Goal: Transaction & Acquisition: Purchase product/service

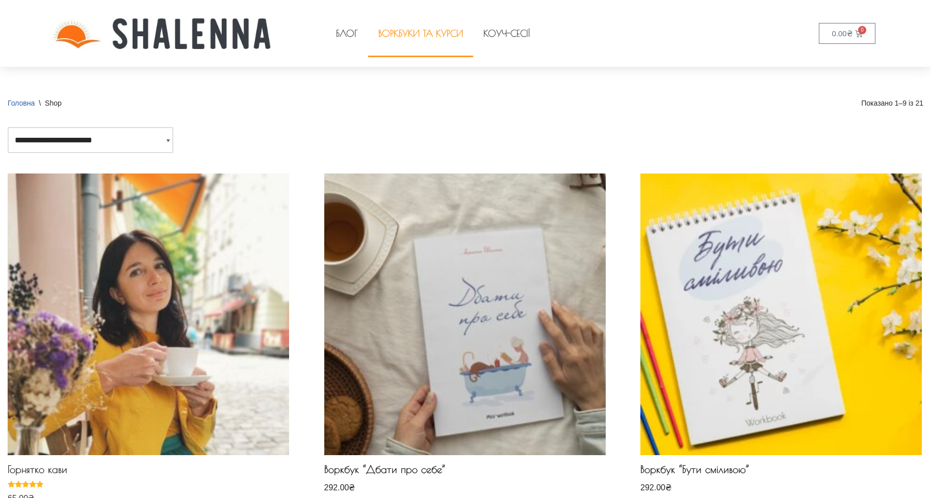
click at [36, 467] on h2 "Горнятко кави" at bounding box center [148, 471] width 281 height 17
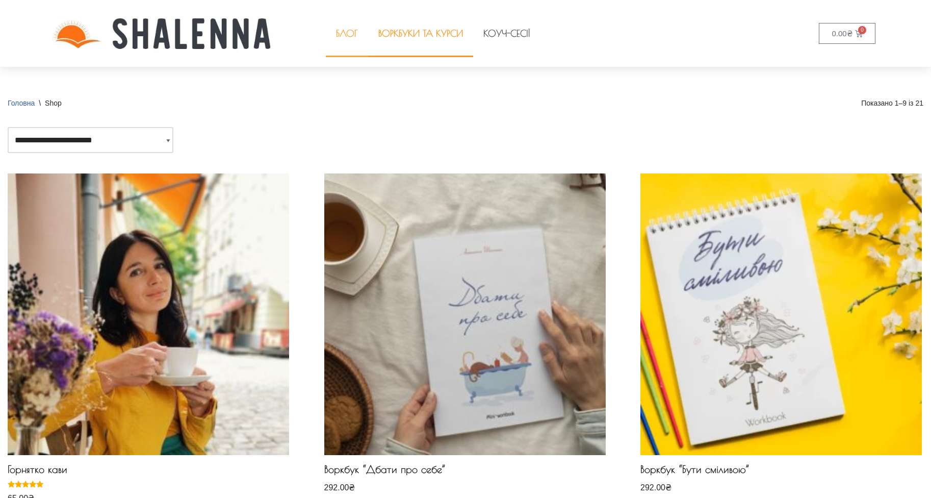
click at [348, 35] on link "Блог" at bounding box center [347, 33] width 42 height 47
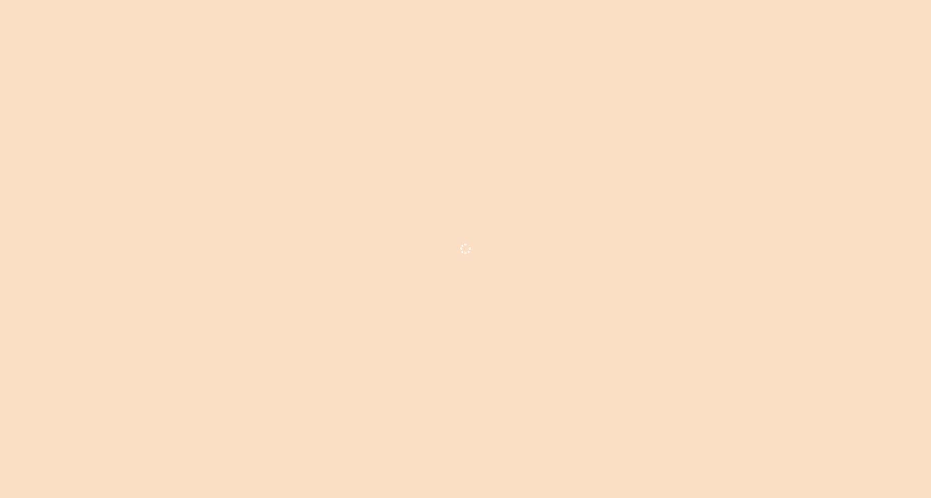
click at [404, 39] on link "Воркбуки та курси" at bounding box center [420, 33] width 105 height 47
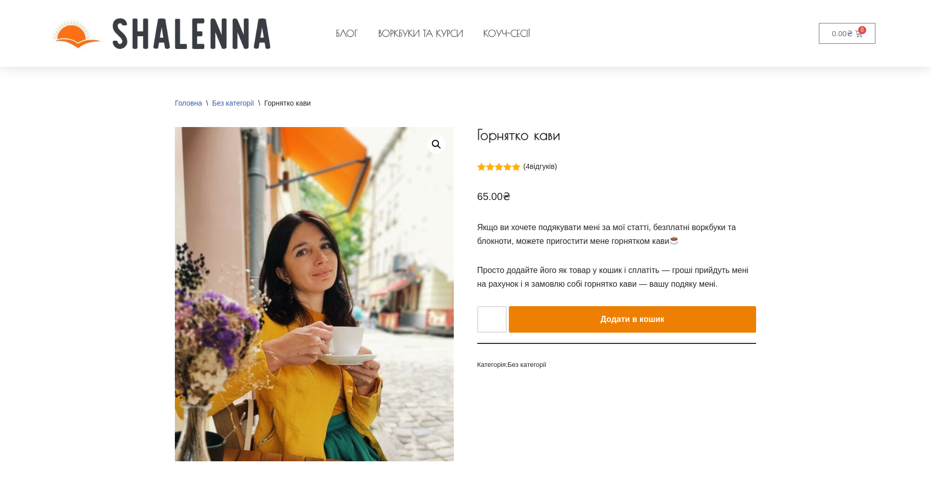
click at [646, 320] on button "Додати в кошик" at bounding box center [632, 319] width 247 height 27
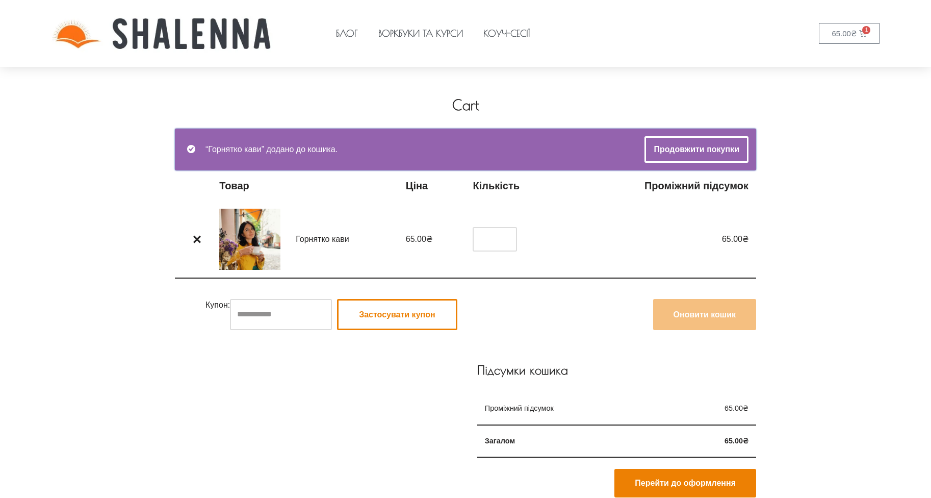
scroll to position [102, 0]
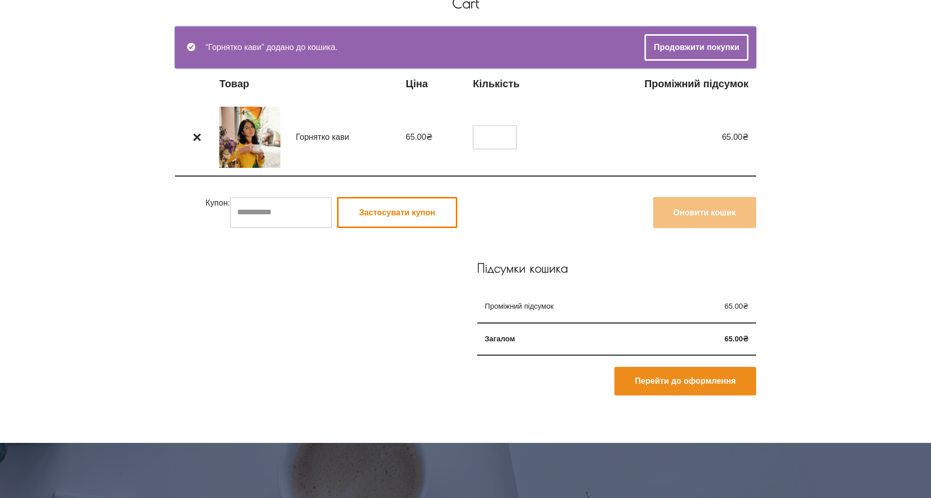
click at [659, 381] on link "Перейти до оформлення" at bounding box center [685, 381] width 142 height 29
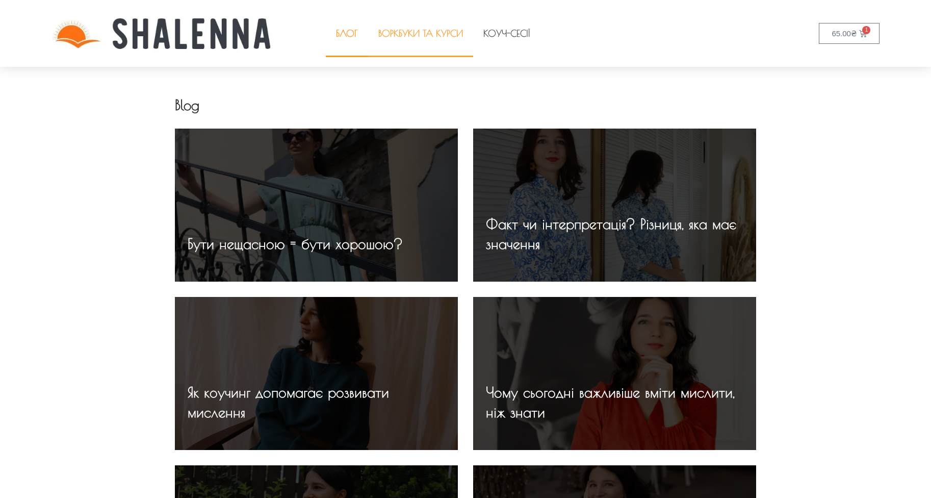
click at [414, 30] on link "Воркбуки та курси" at bounding box center [420, 33] width 105 height 47
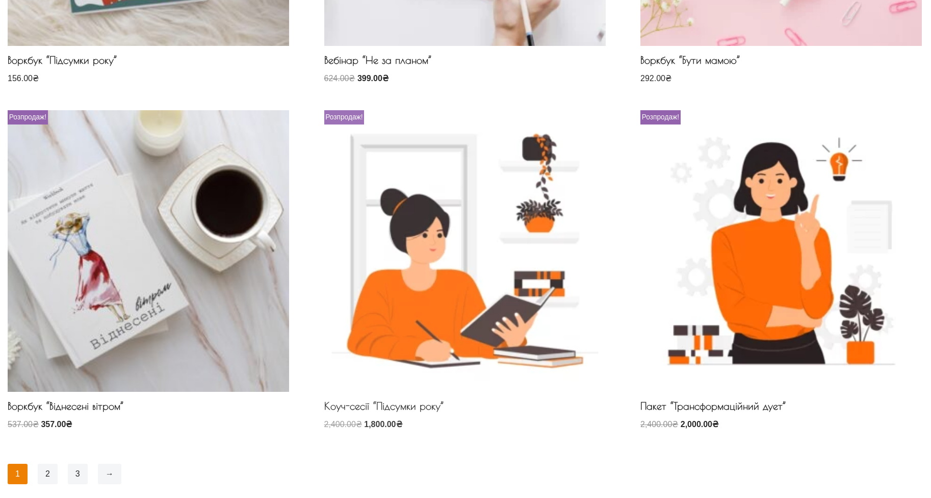
scroll to position [816, 0]
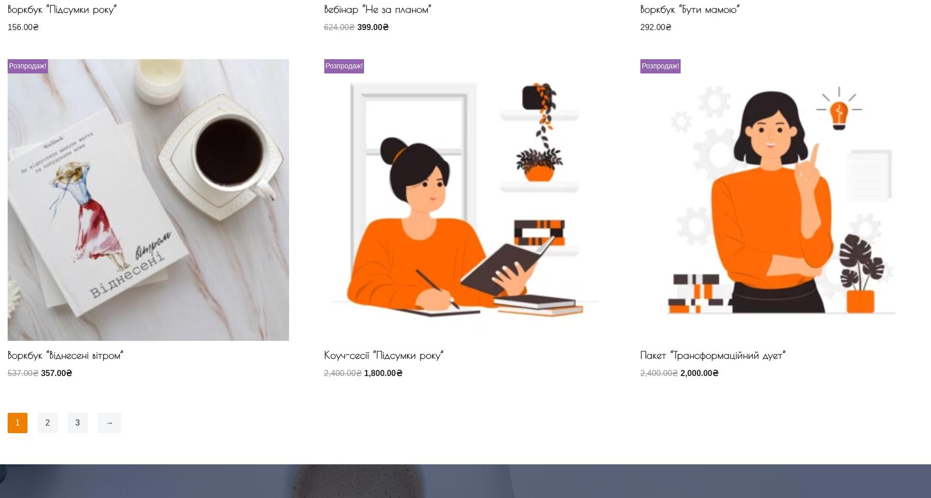
click at [52, 423] on link "2" at bounding box center [48, 422] width 20 height 20
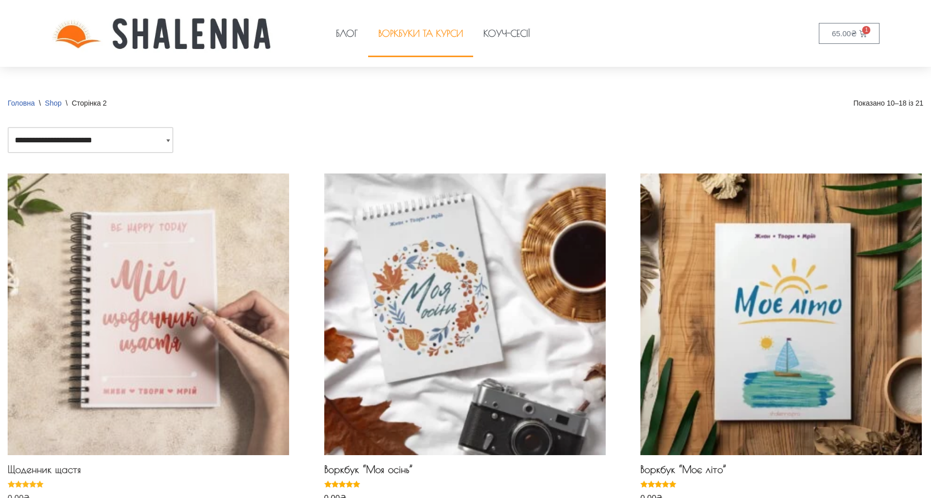
scroll to position [102, 0]
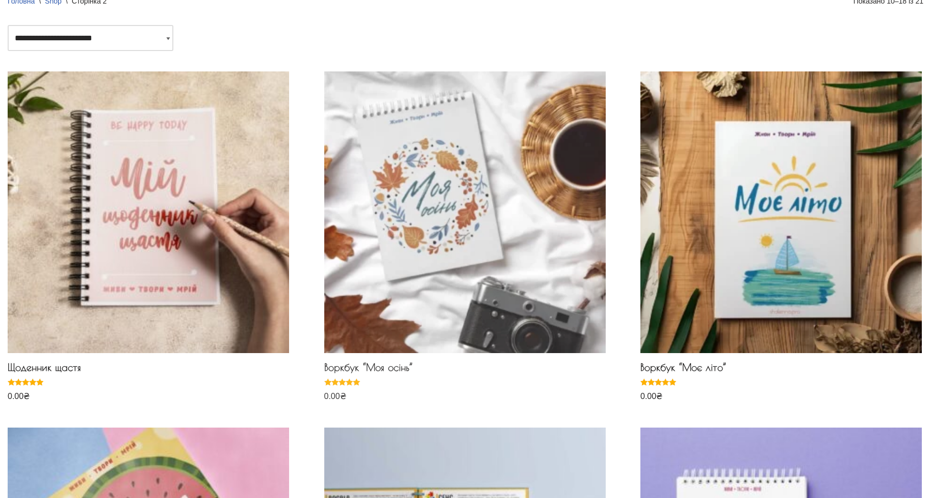
click at [391, 367] on h2 "Воркбук “Моя осінь”" at bounding box center [464, 369] width 281 height 17
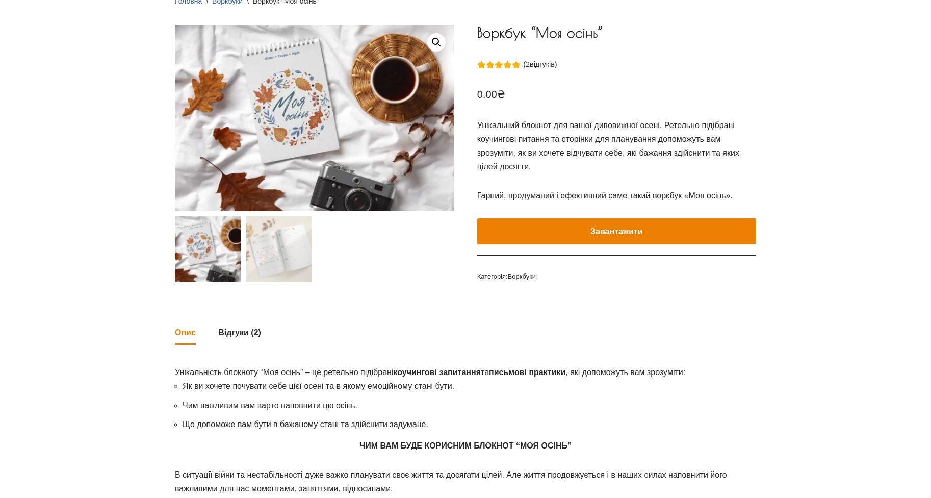
scroll to position [153, 0]
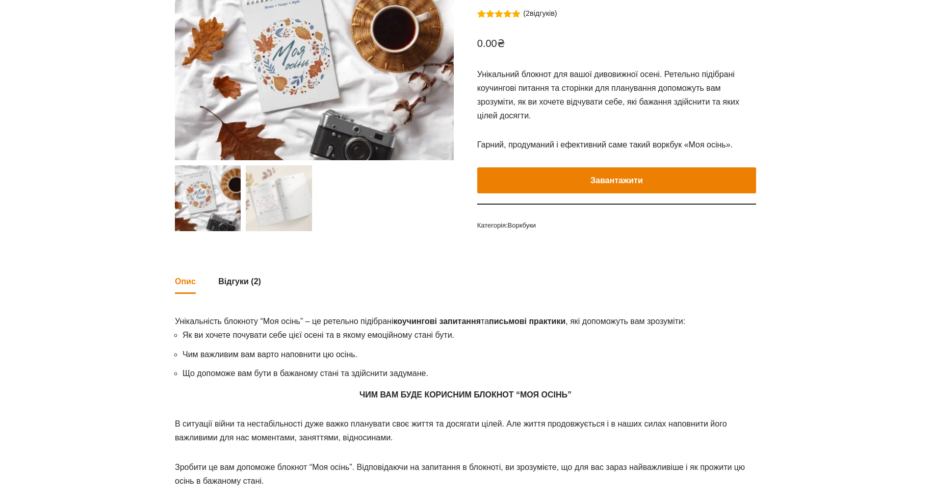
click at [575, 169] on button "Завантажити" at bounding box center [616, 180] width 279 height 27
